Goal: Navigation & Orientation: Understand site structure

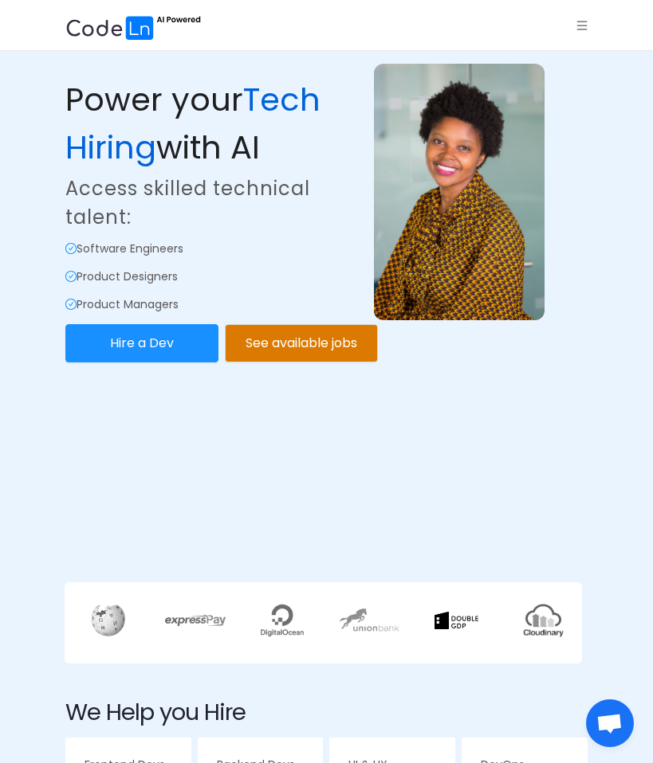
click at [228, 469] on div "Power your Tech Hiring with AI Access skilled technical talent: Software Engine…" at bounding box center [326, 264] width 522 height 535
click at [586, 27] on icon "icon: menu" at bounding box center [581, 25] width 11 height 11
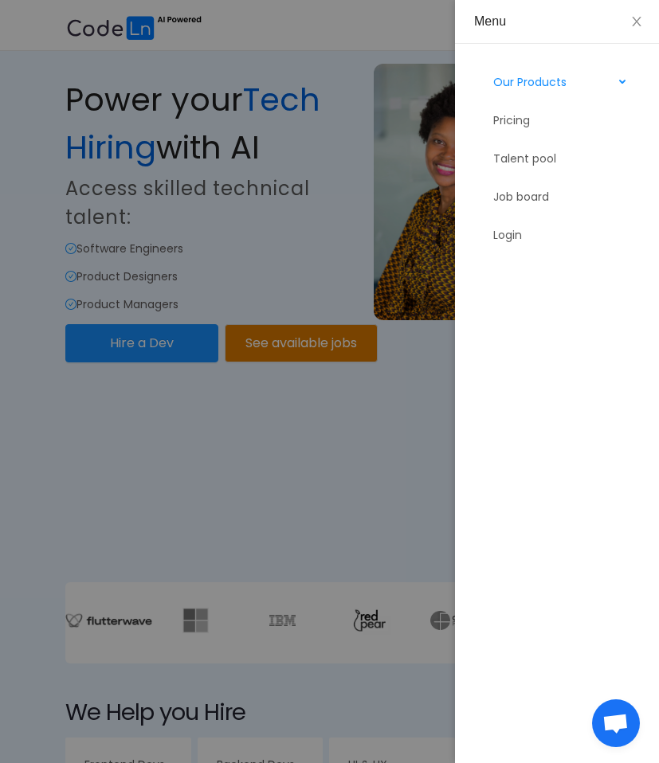
click at [630, 80] on div "Our Products" at bounding box center [557, 82] width 167 height 32
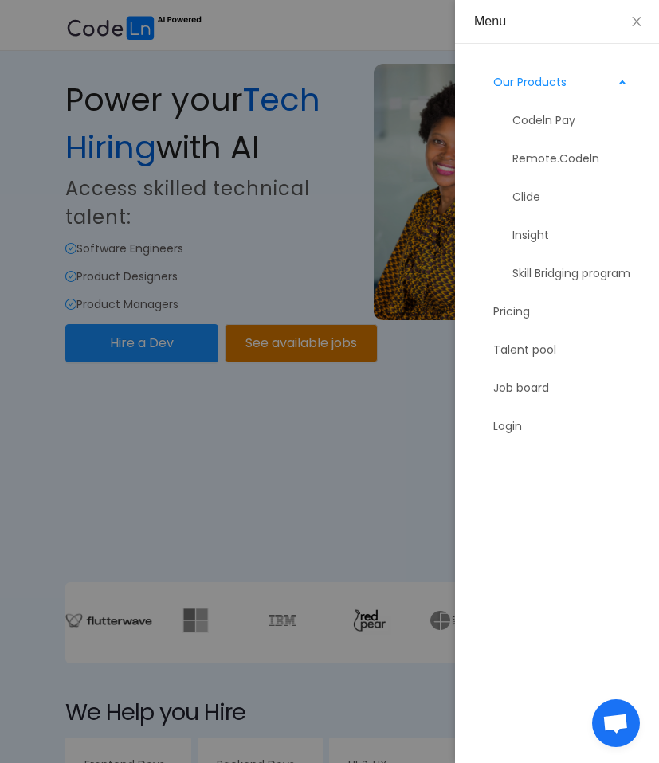
click at [615, 83] on div "Our Products" at bounding box center [557, 82] width 167 height 32
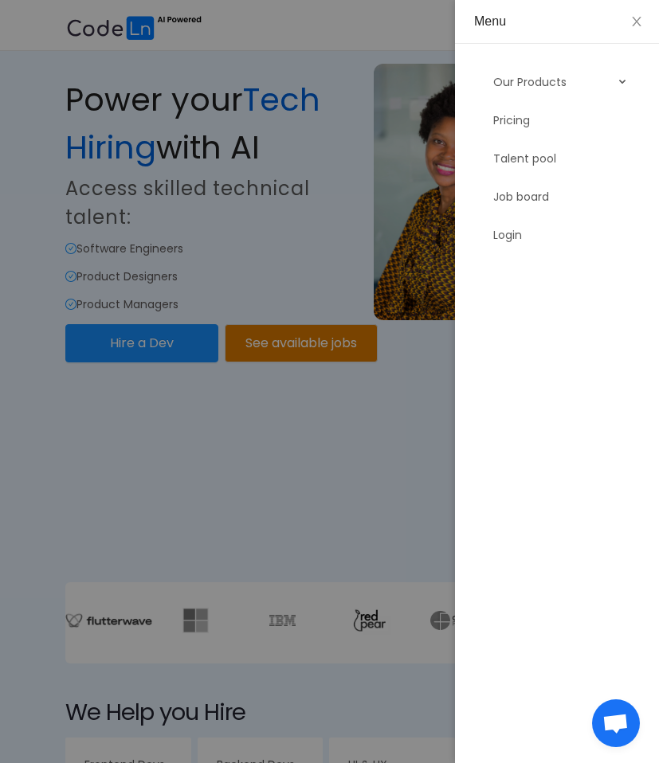
click at [260, 373] on div at bounding box center [329, 381] width 659 height 763
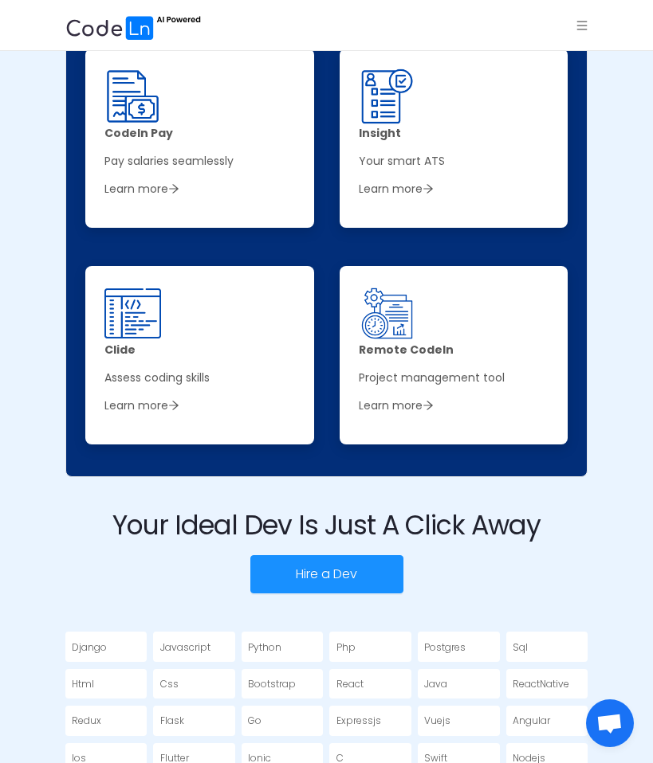
scroll to position [3581, 0]
